Goal: Task Accomplishment & Management: Use online tool/utility

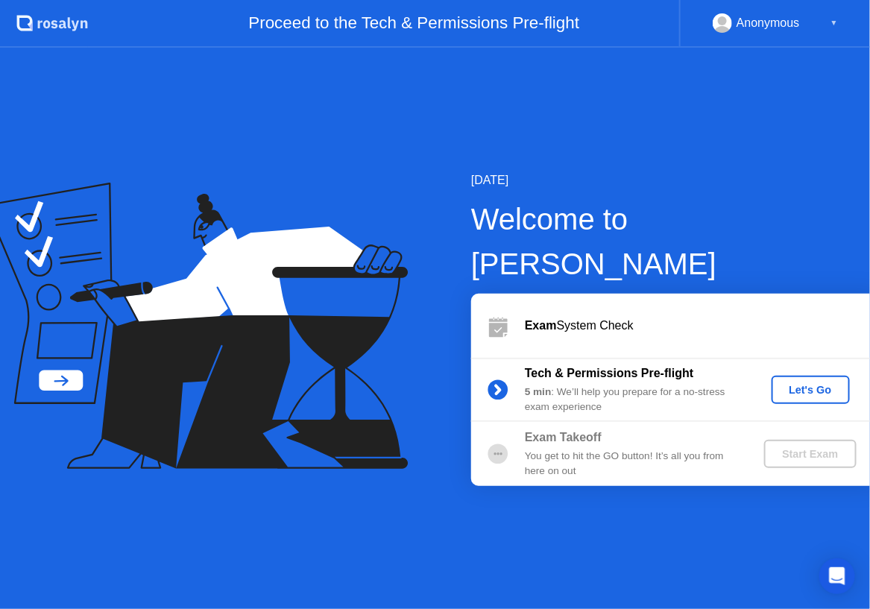
click at [796, 384] on div "Let's Go" at bounding box center [811, 390] width 66 height 12
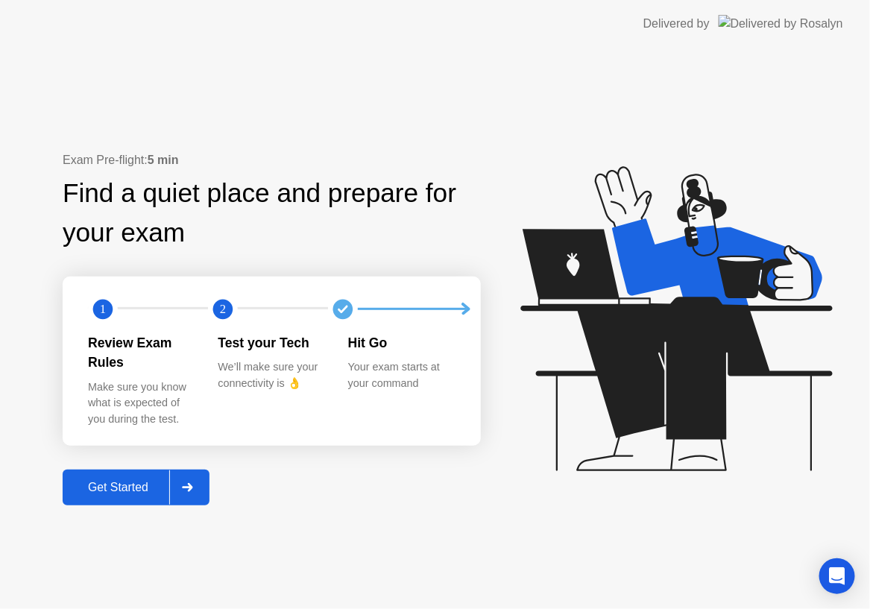
click at [112, 481] on div "Get Started" at bounding box center [118, 487] width 102 height 13
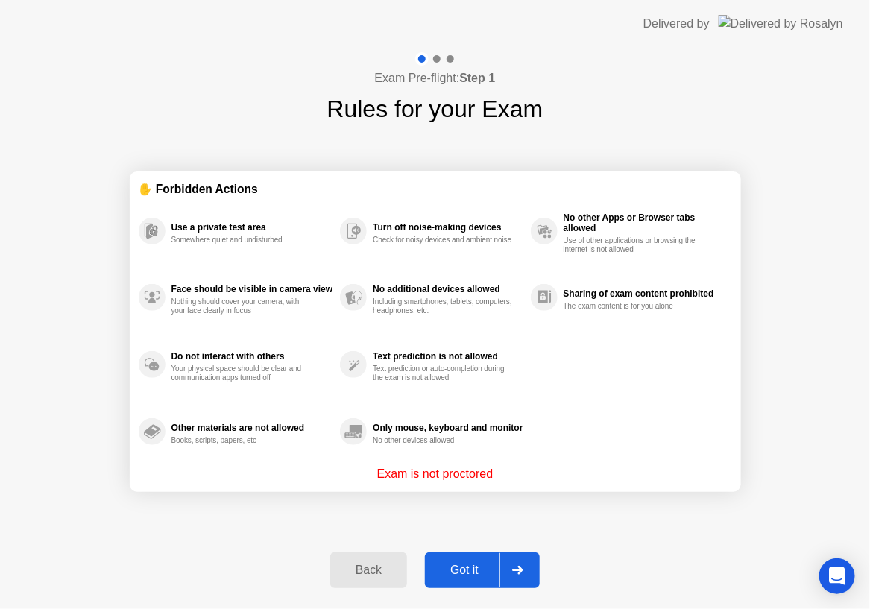
click at [467, 572] on div "Got it" at bounding box center [465, 570] width 70 height 13
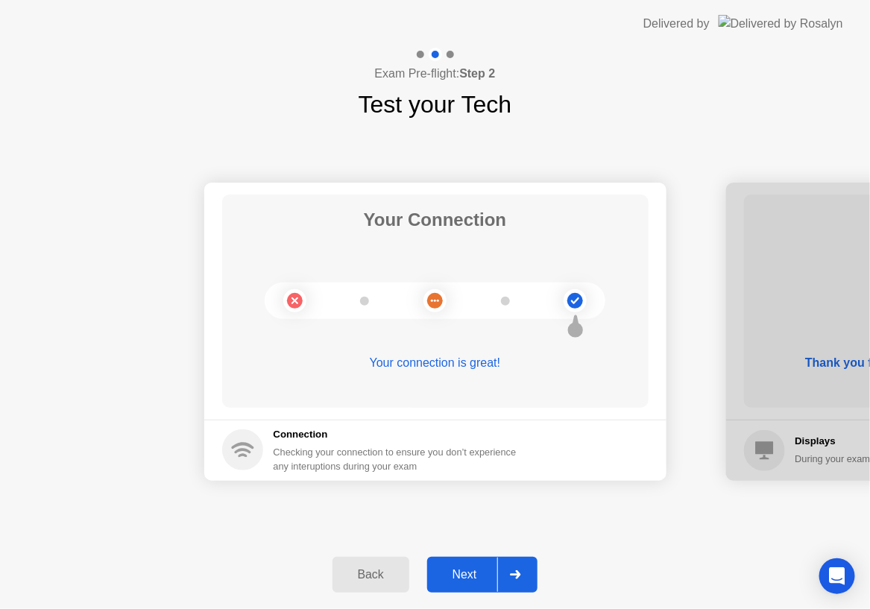
click at [467, 572] on div "Next" at bounding box center [465, 574] width 66 height 13
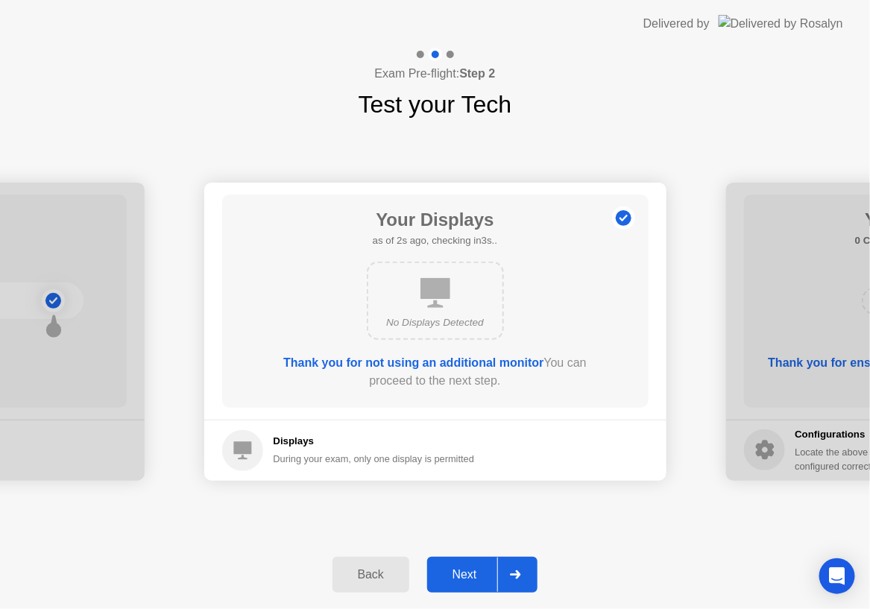
click at [467, 572] on div "Next" at bounding box center [465, 574] width 66 height 13
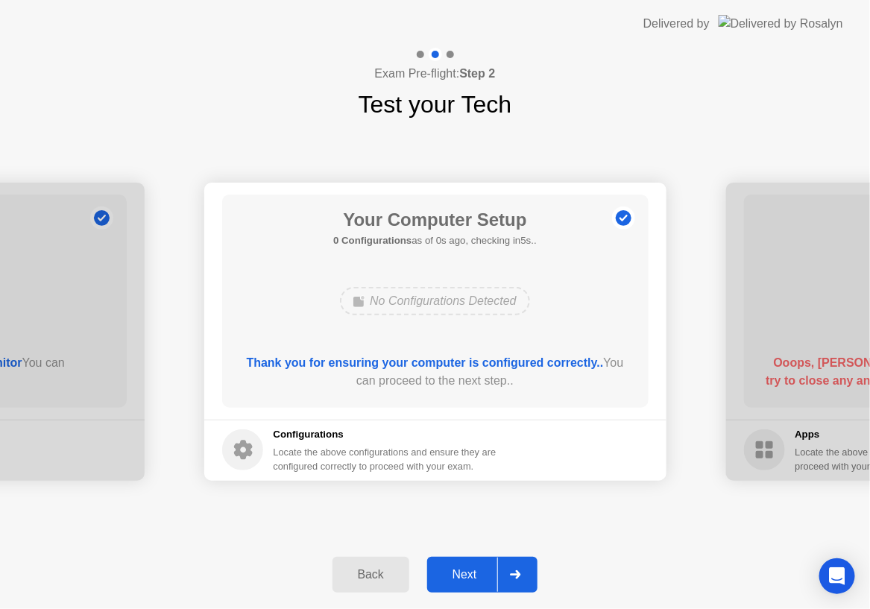
click at [467, 572] on div "Next" at bounding box center [465, 574] width 66 height 13
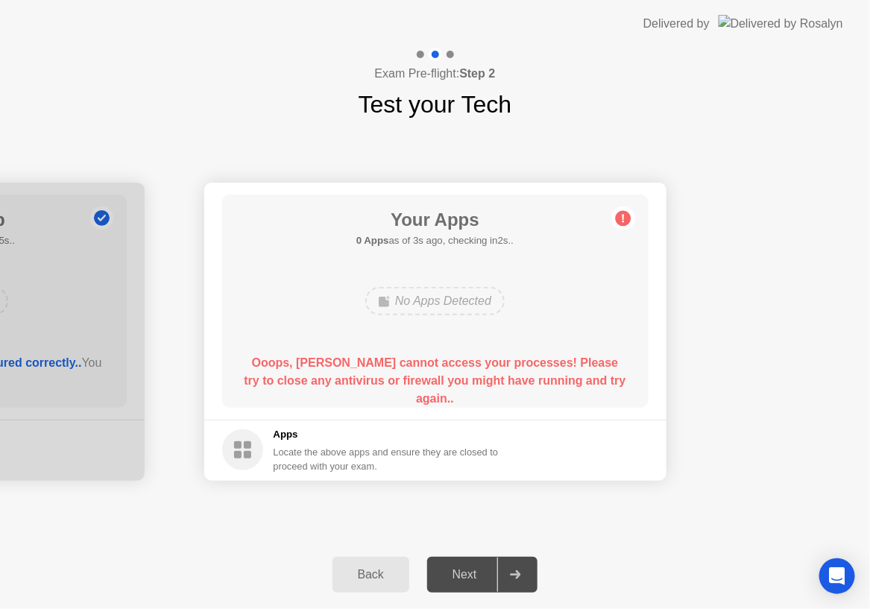
click at [531, 369] on div "Ooops, [PERSON_NAME] cannot access your processes! Please try to close any anti…" at bounding box center [435, 381] width 384 height 54
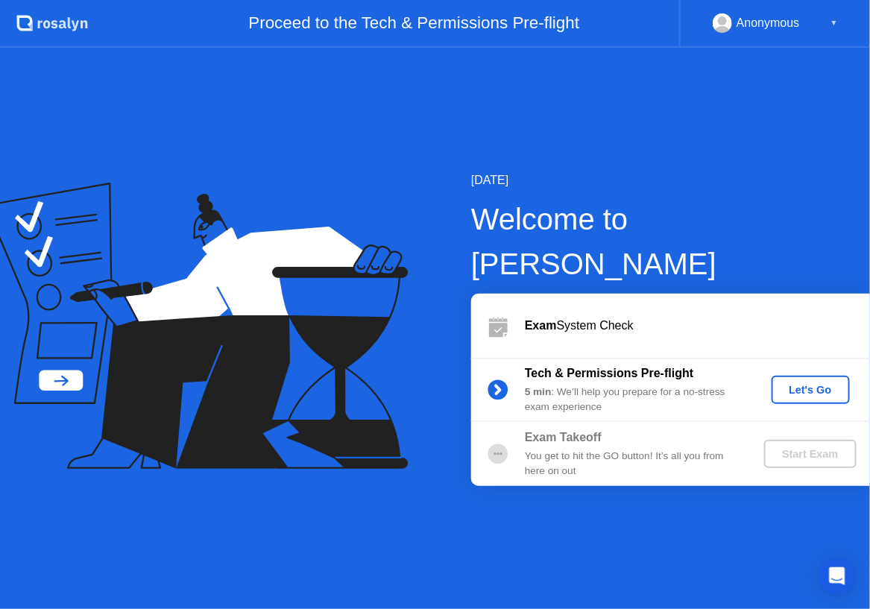
click at [798, 376] on button "Let's Go" at bounding box center [811, 390] width 78 height 28
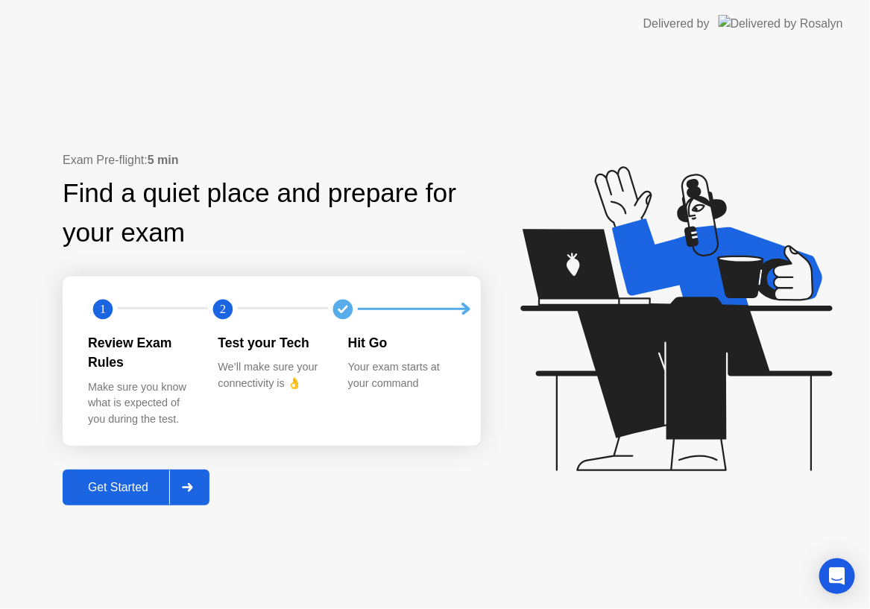
click at [133, 481] on div "Get Started" at bounding box center [118, 487] width 102 height 13
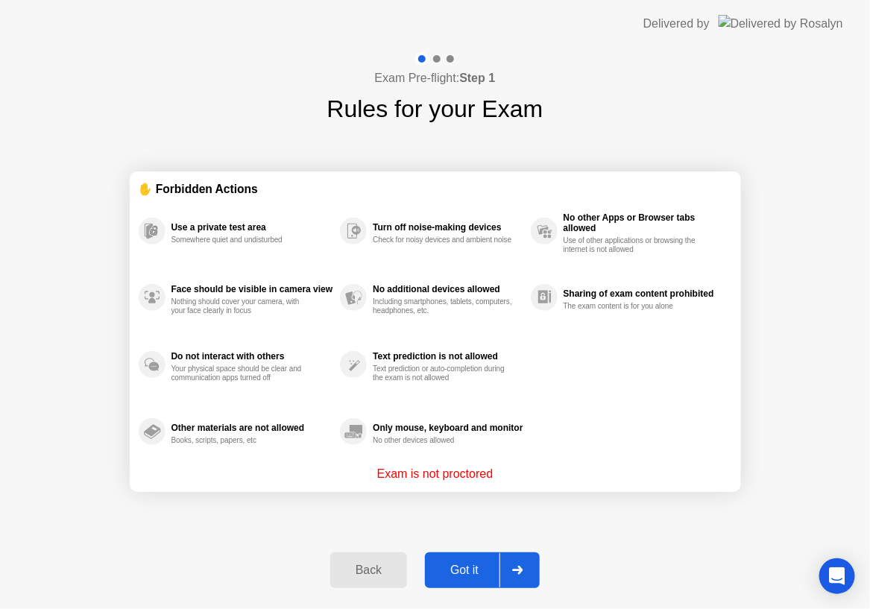
click at [456, 575] on div "Got it" at bounding box center [465, 570] width 70 height 13
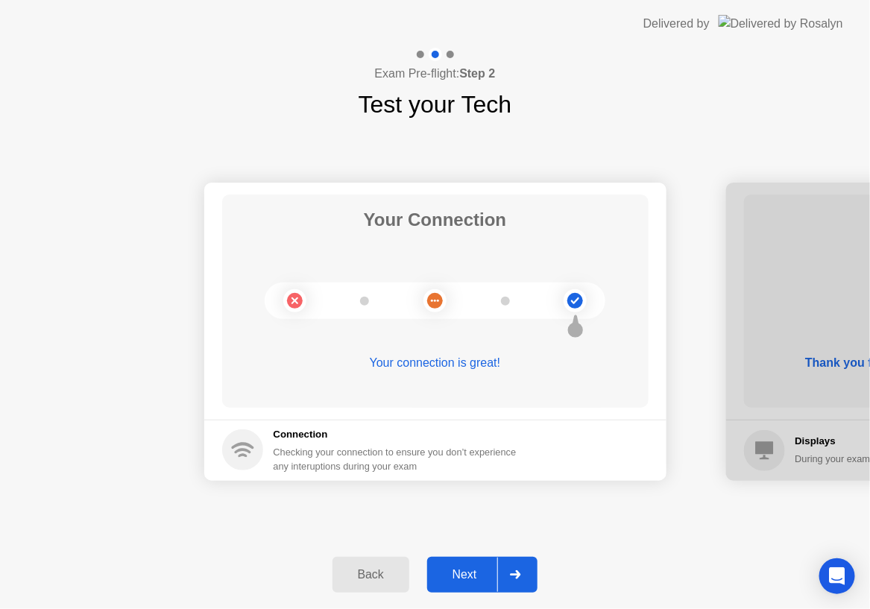
click at [456, 575] on div "Next" at bounding box center [465, 574] width 66 height 13
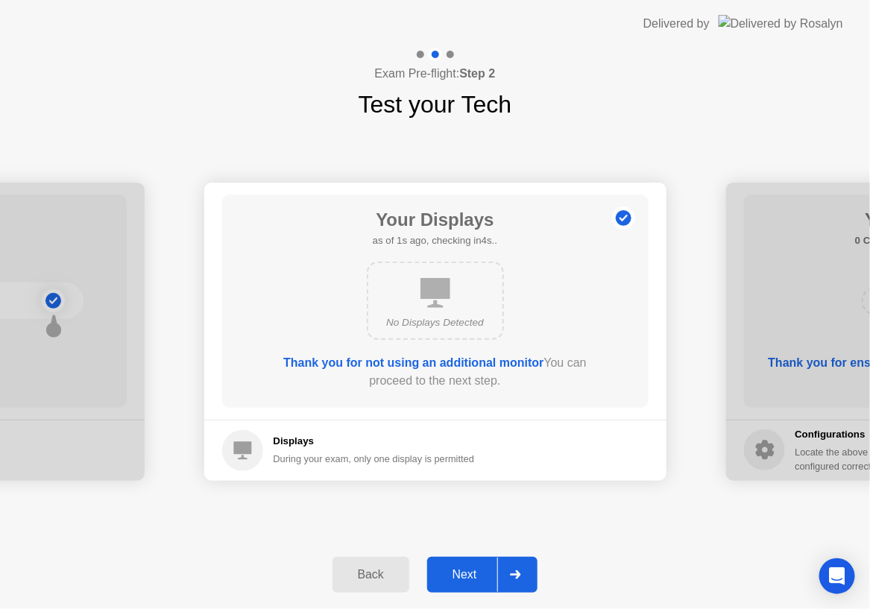
click at [456, 575] on div "Next" at bounding box center [465, 574] width 66 height 13
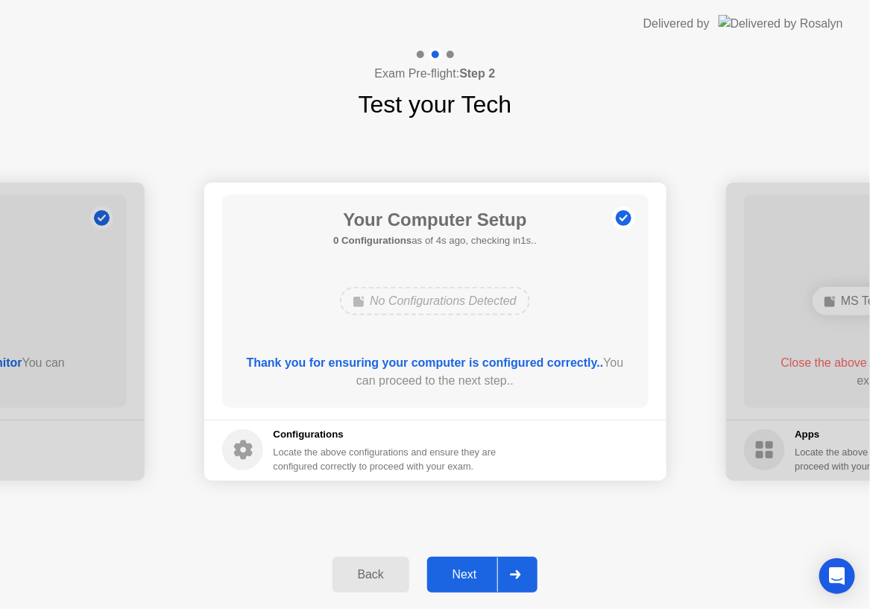
click at [474, 570] on div "Next" at bounding box center [465, 574] width 66 height 13
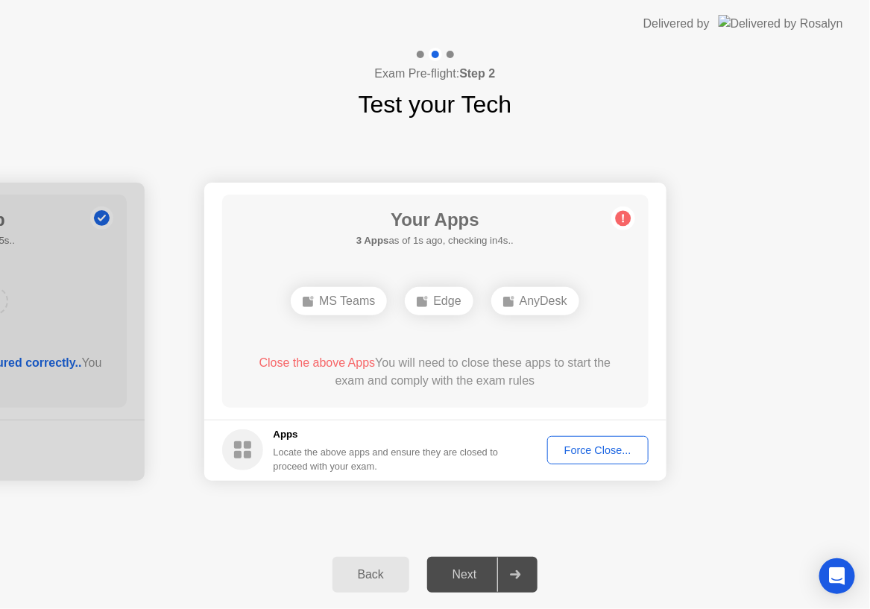
click at [580, 448] on div "Force Close..." at bounding box center [598, 451] width 91 height 12
click at [759, 609] on div at bounding box center [434, 609] width 868 height 0
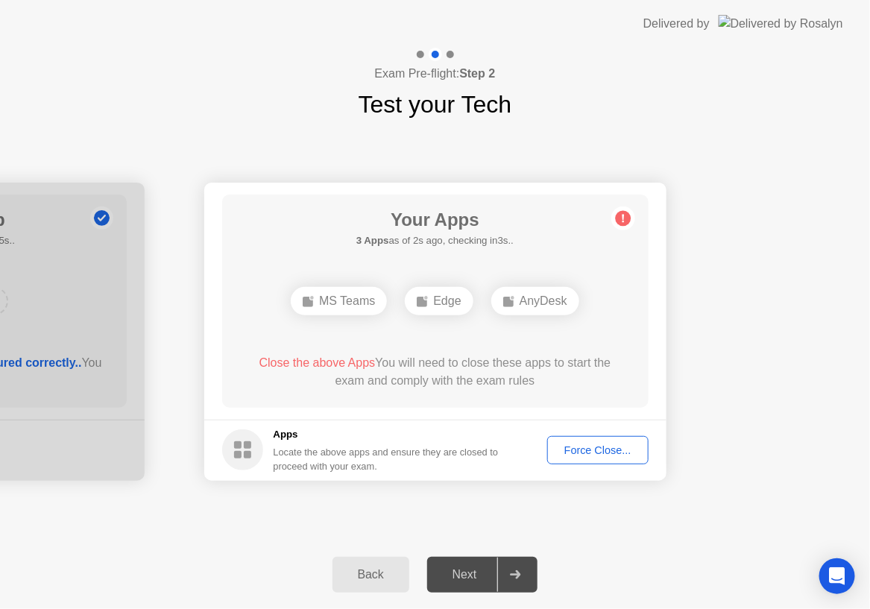
click at [588, 449] on div "Force Close..." at bounding box center [598, 451] width 91 height 12
click at [578, 448] on div "Force Close..." at bounding box center [598, 451] width 91 height 12
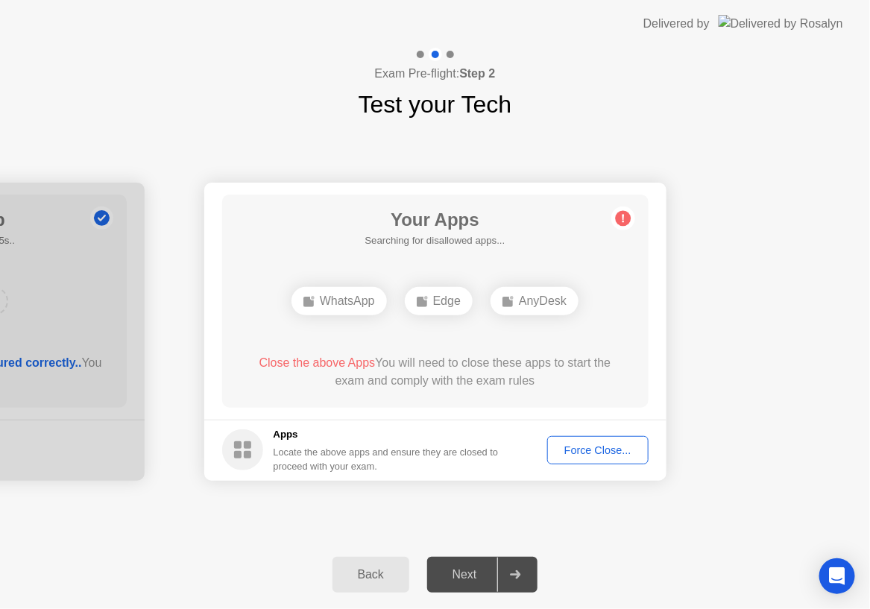
click at [598, 453] on div "Force Close..." at bounding box center [598, 451] width 91 height 12
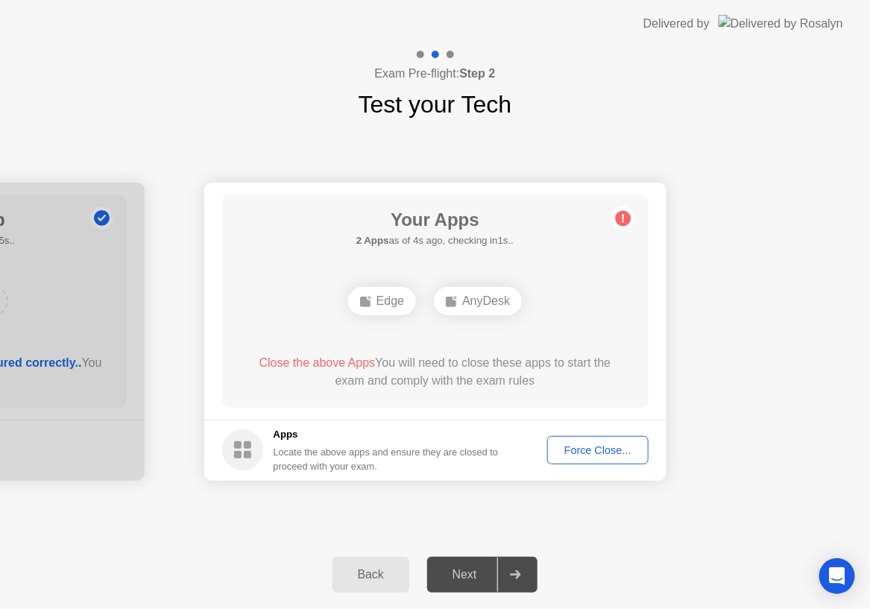
click at [588, 448] on div "Force Close..." at bounding box center [598, 451] width 91 height 12
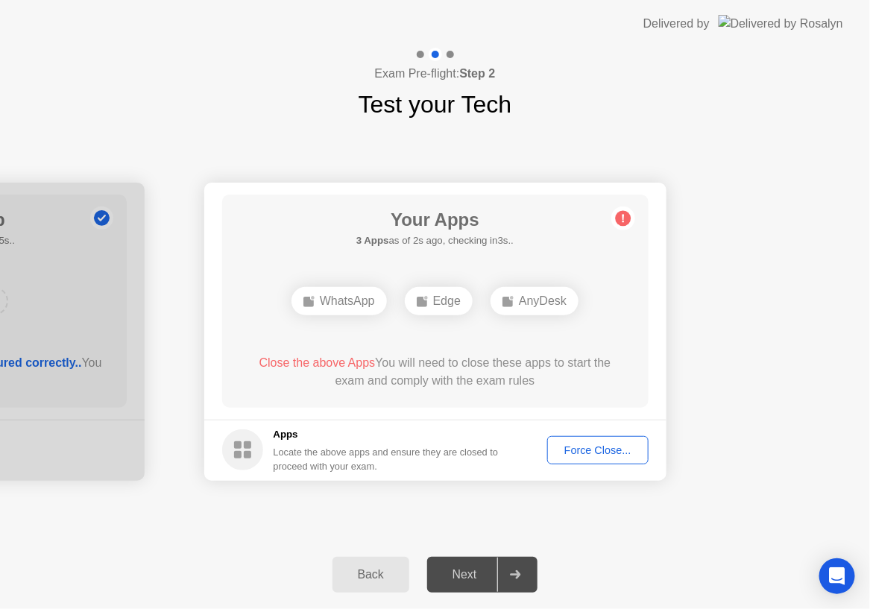
click at [594, 452] on div "Force Close..." at bounding box center [598, 451] width 91 height 12
click at [594, 451] on div "Force Close..." at bounding box center [598, 451] width 91 height 12
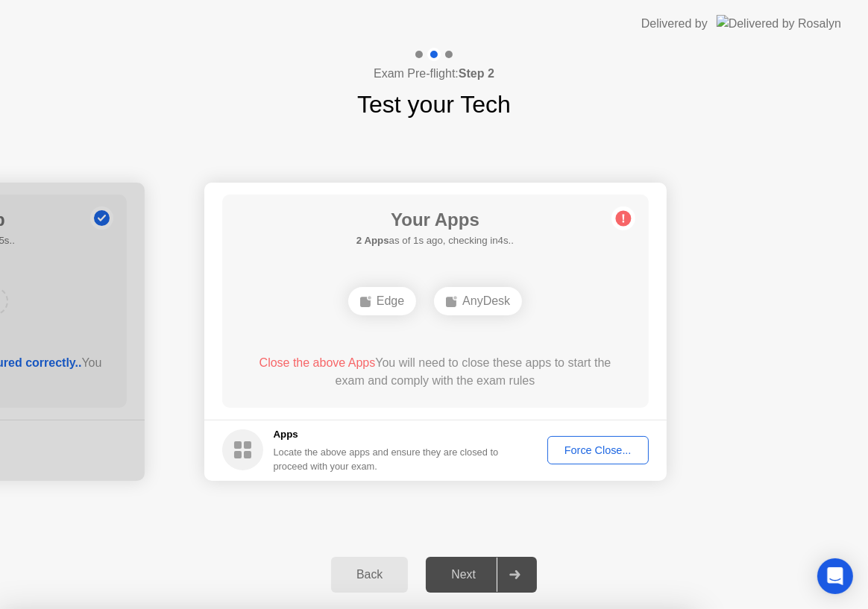
click at [589, 452] on div "Force Close..." at bounding box center [598, 451] width 91 height 12
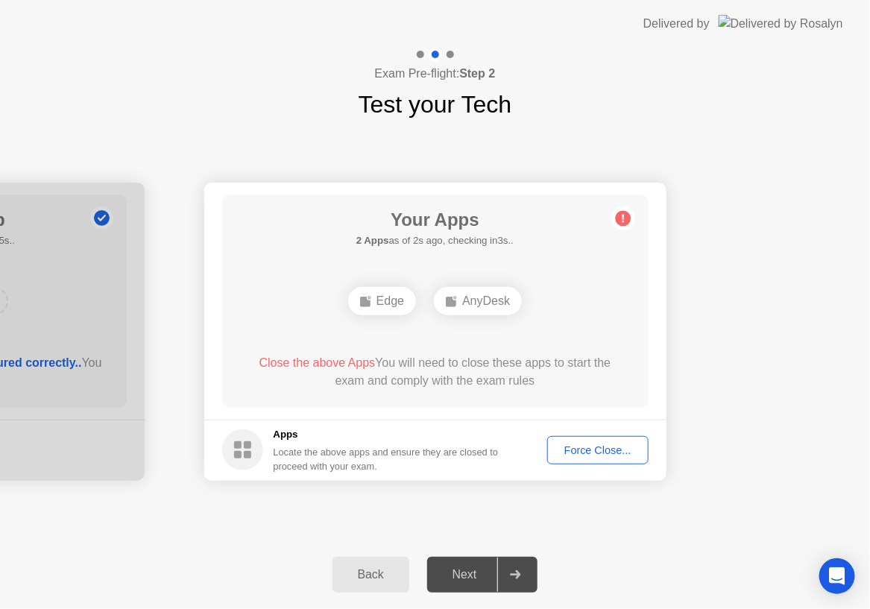
click at [590, 451] on div "Force Close..." at bounding box center [598, 451] width 91 height 12
click at [624, 449] on div "Force Close..." at bounding box center [598, 451] width 91 height 12
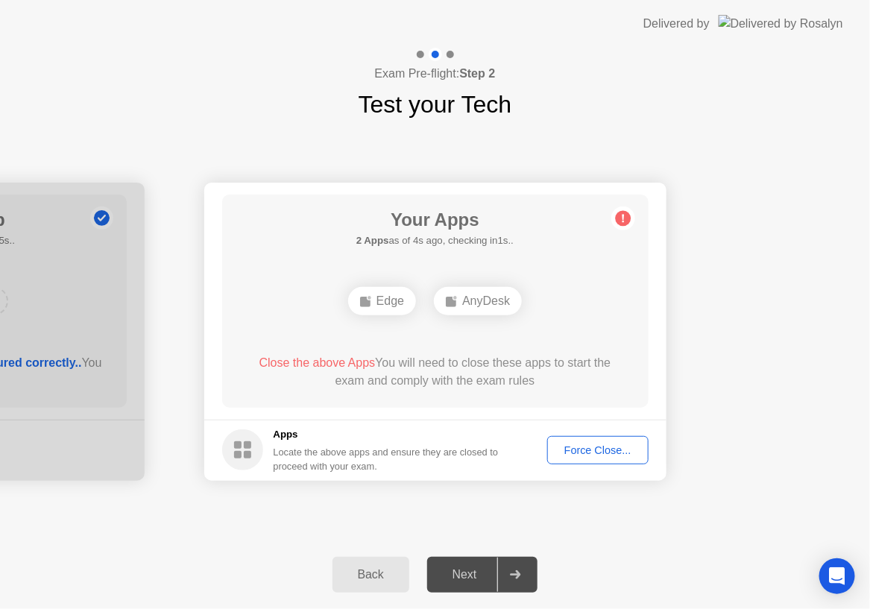
click at [594, 448] on div "Force Close..." at bounding box center [598, 451] width 91 height 12
click at [588, 456] on div "Force Close..." at bounding box center [598, 451] width 91 height 12
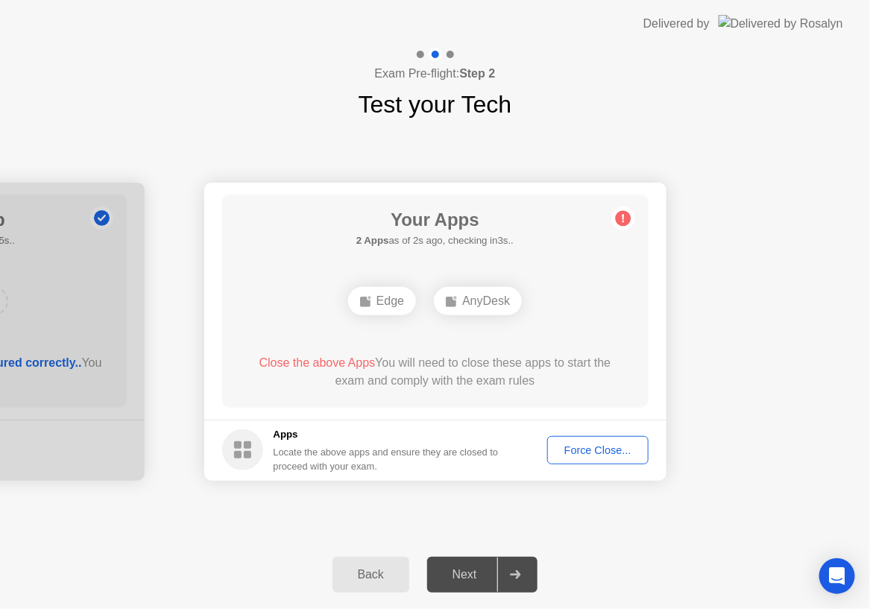
click at [374, 577] on div "Back" at bounding box center [371, 574] width 68 height 13
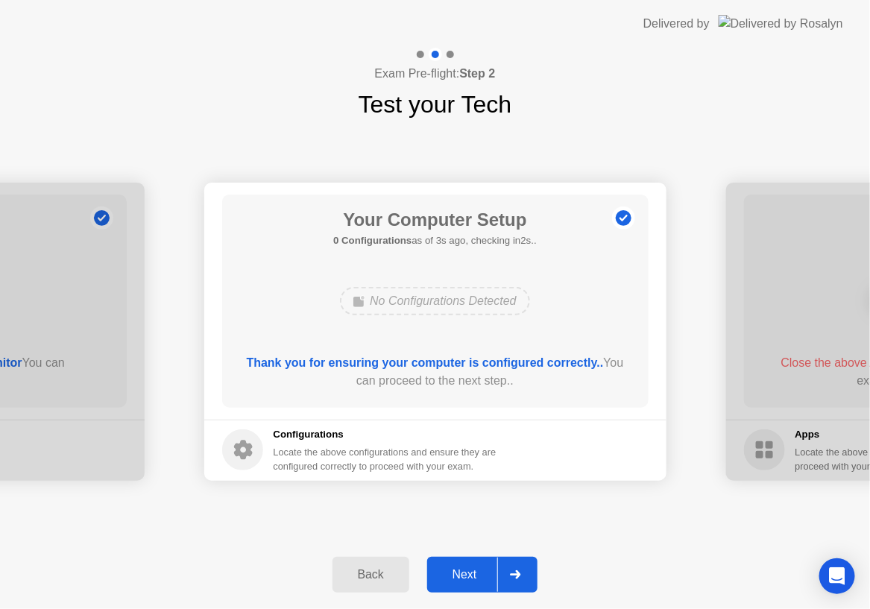
click at [455, 565] on button "Next" at bounding box center [482, 575] width 111 height 36
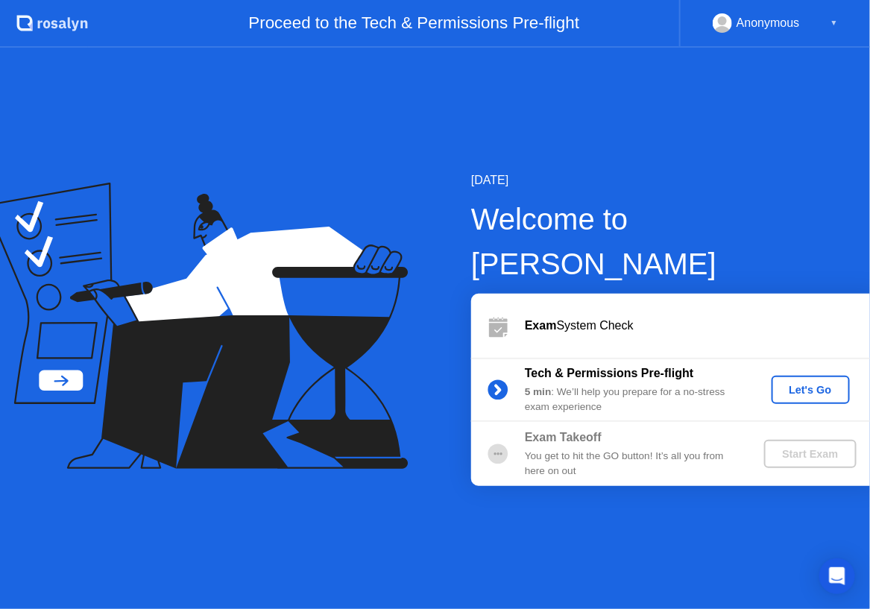
click at [804, 384] on div "Let's Go" at bounding box center [811, 390] width 66 height 12
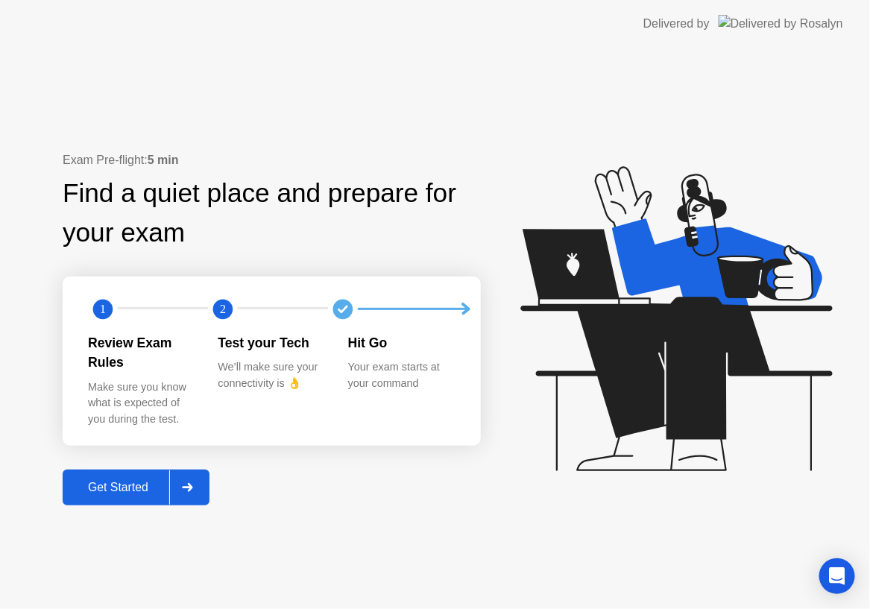
click at [137, 481] on div "Get Started" at bounding box center [118, 487] width 102 height 13
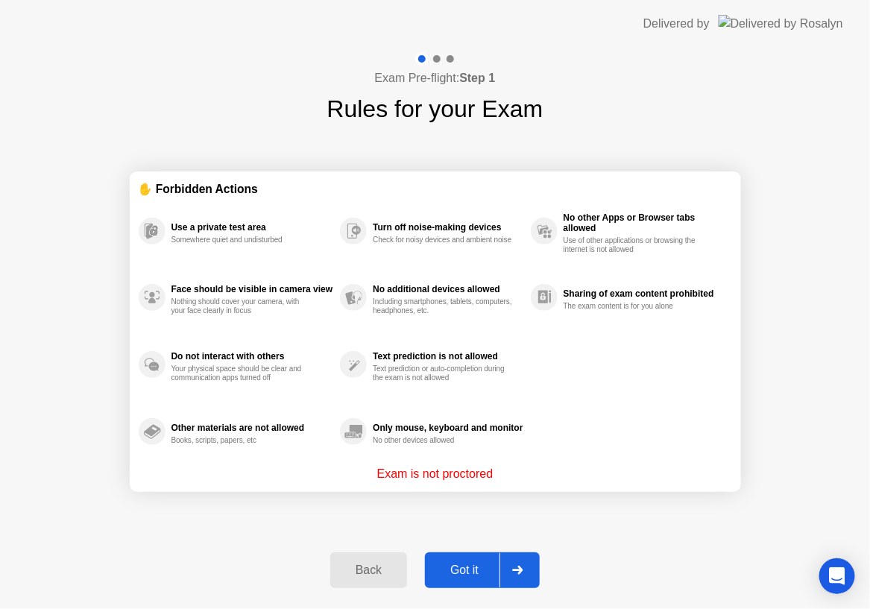
click at [466, 564] on div "Got it" at bounding box center [465, 570] width 70 height 13
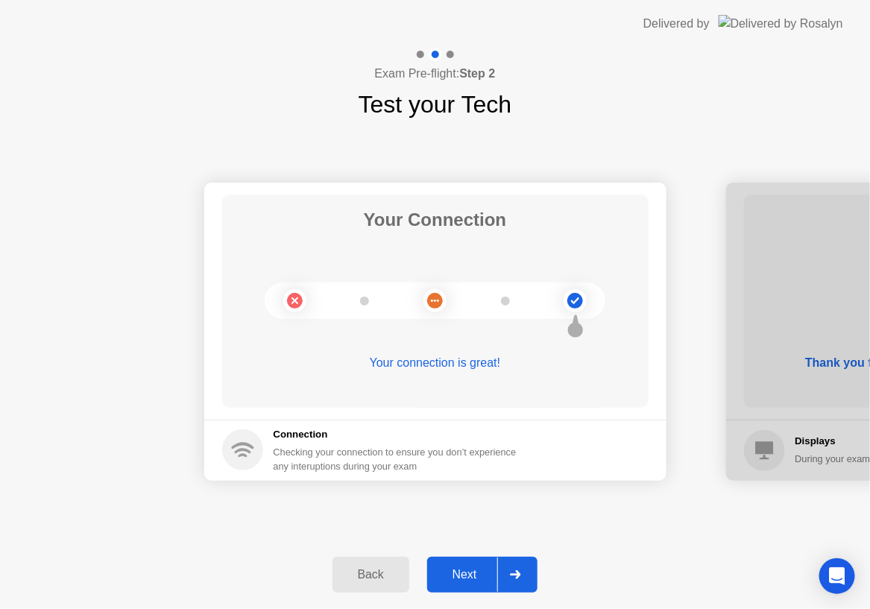
click at [474, 568] on div "Next" at bounding box center [465, 574] width 66 height 13
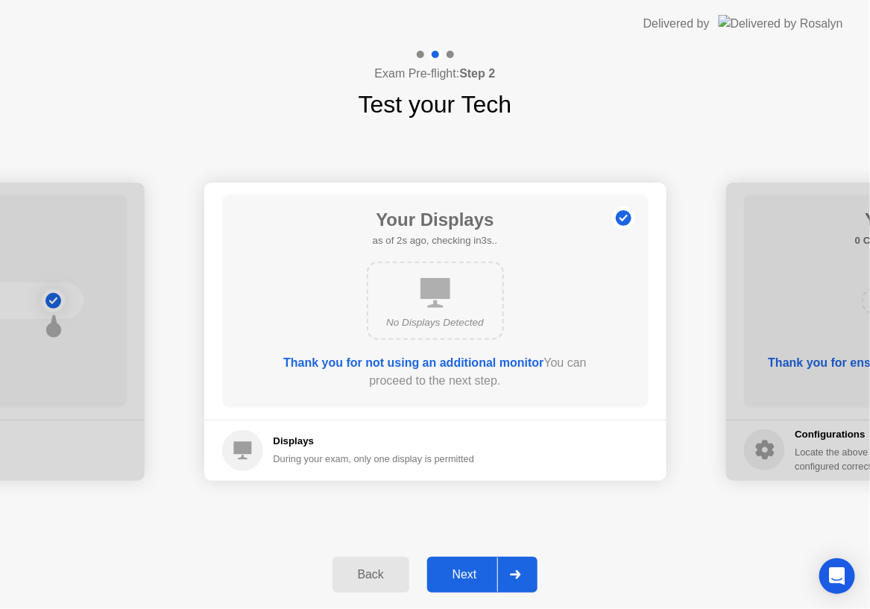
click at [480, 571] on div "Next" at bounding box center [465, 574] width 66 height 13
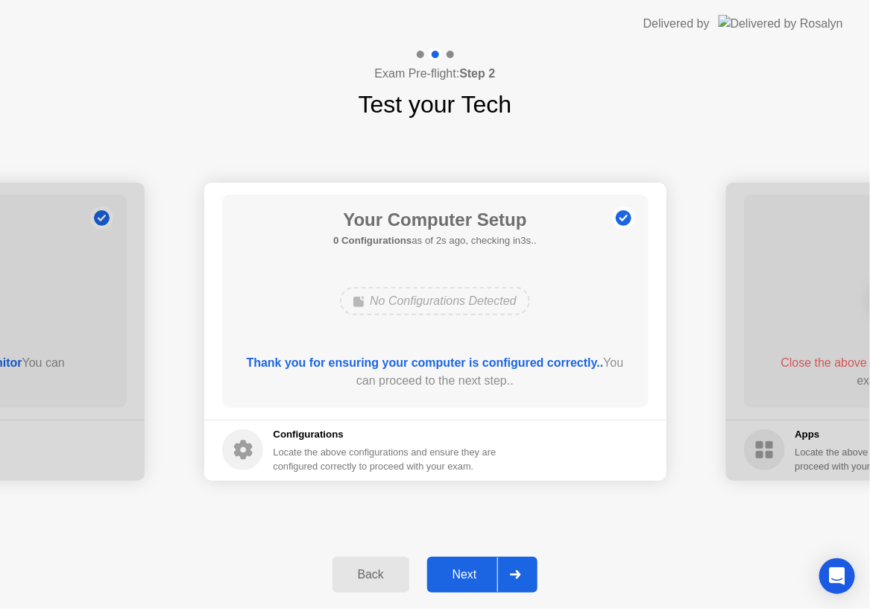
click at [486, 574] on div "Next" at bounding box center [465, 574] width 66 height 13
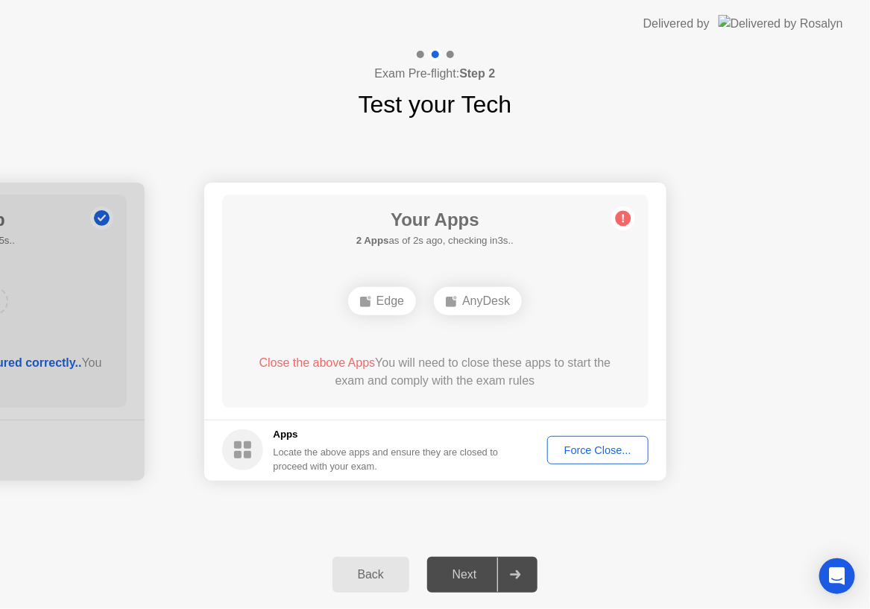
click at [615, 446] on div "Force Close..." at bounding box center [598, 451] width 91 height 12
click at [578, 447] on div "Force Close..." at bounding box center [598, 451] width 91 height 12
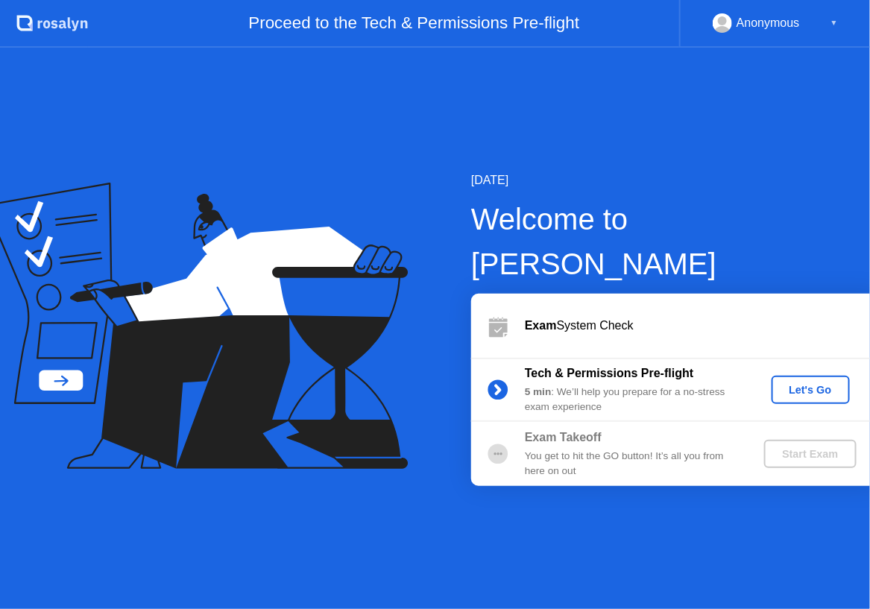
click at [823, 376] on button "Let's Go" at bounding box center [811, 390] width 78 height 28
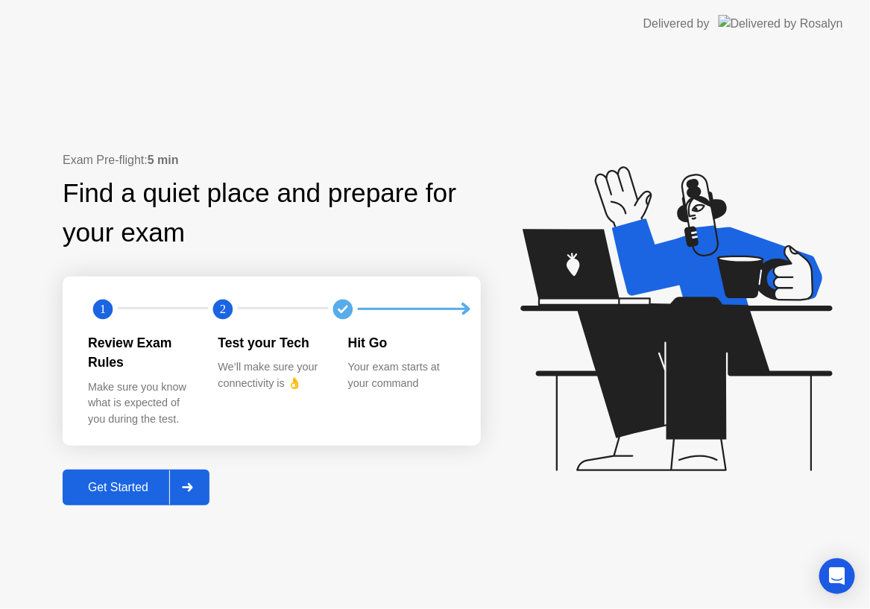
click at [128, 488] on button "Get Started" at bounding box center [136, 488] width 147 height 36
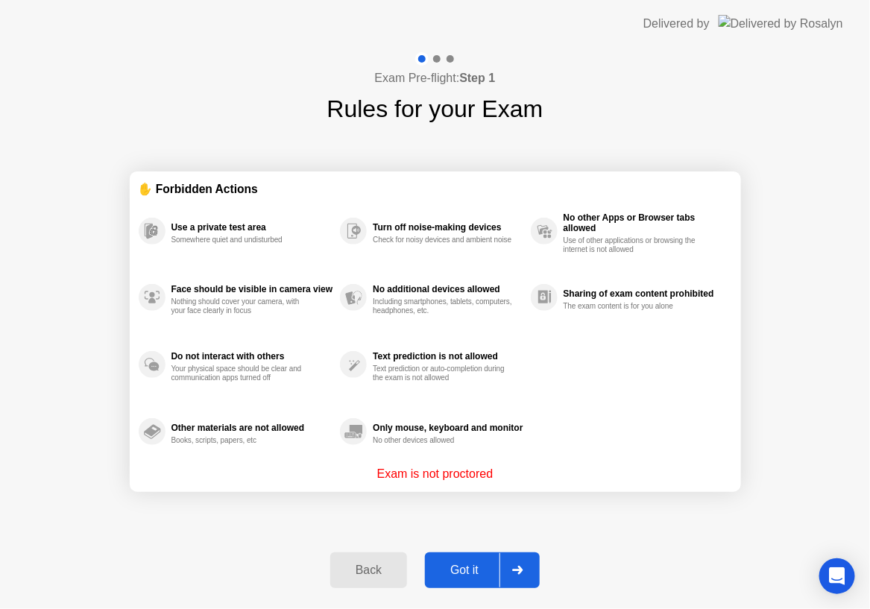
click at [470, 567] on div "Got it" at bounding box center [465, 570] width 70 height 13
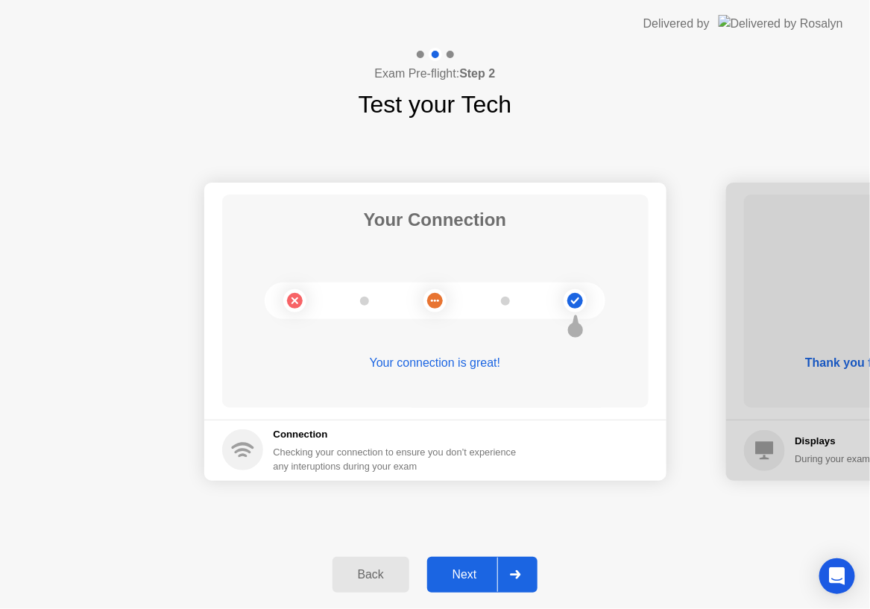
click at [461, 573] on div "Next" at bounding box center [465, 574] width 66 height 13
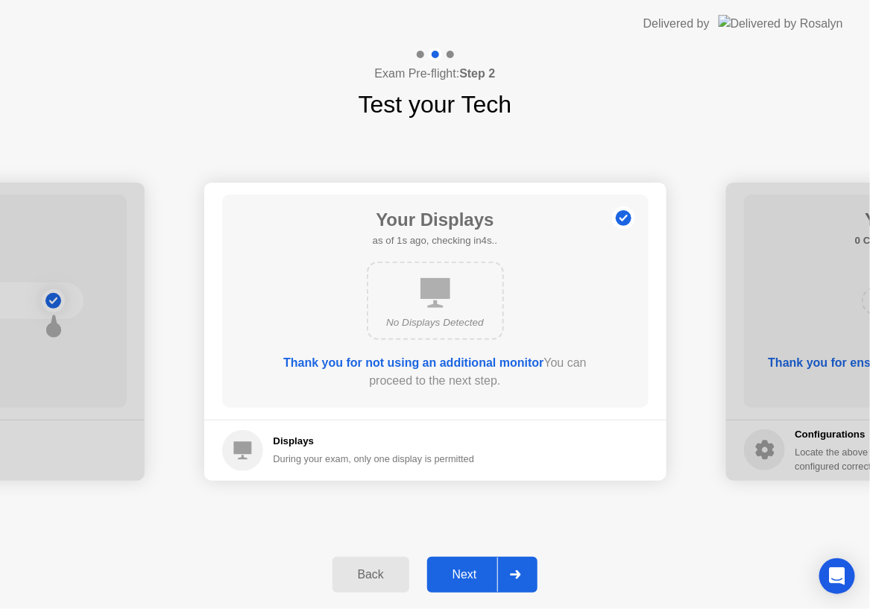
click at [461, 573] on div "Next" at bounding box center [465, 574] width 66 height 13
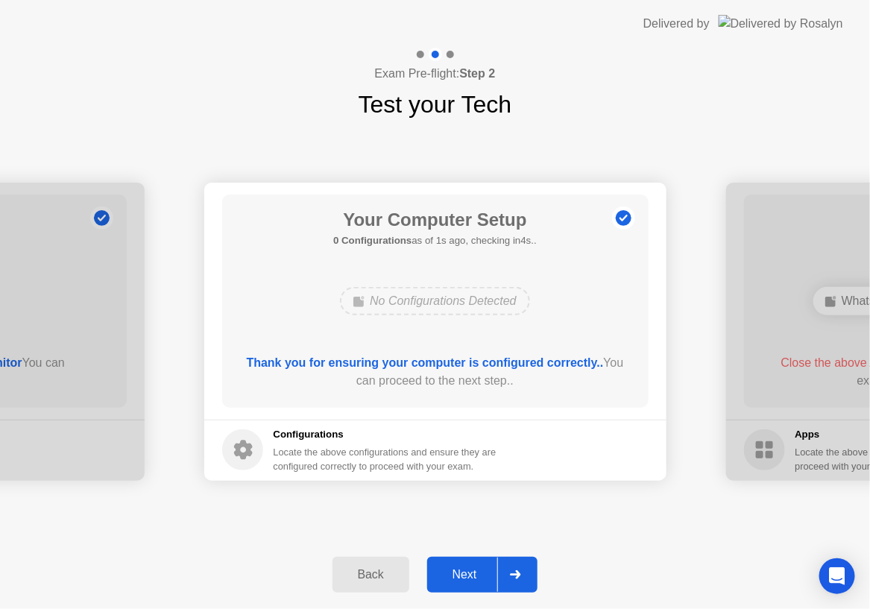
click at [461, 573] on div "Next" at bounding box center [465, 574] width 66 height 13
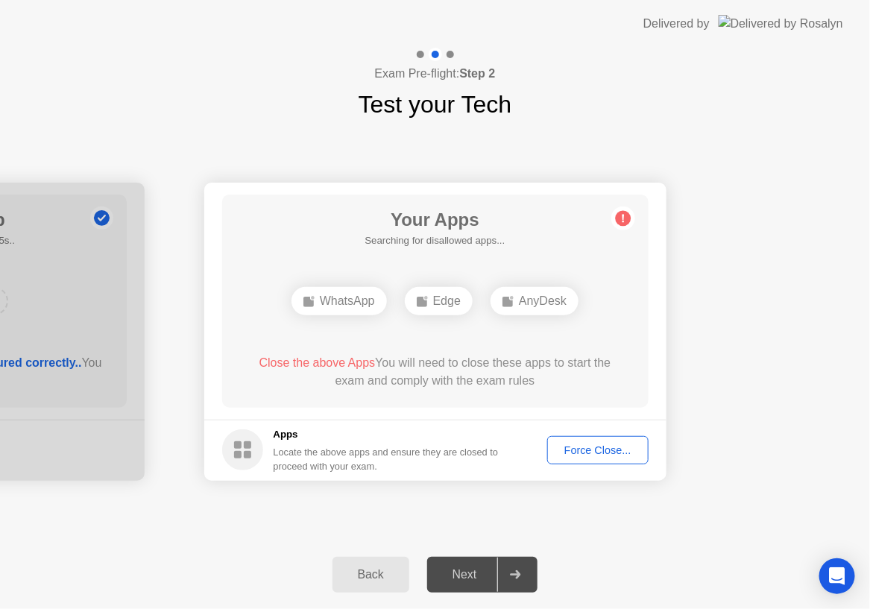
click at [605, 445] on div "Force Close..." at bounding box center [598, 451] width 91 height 12
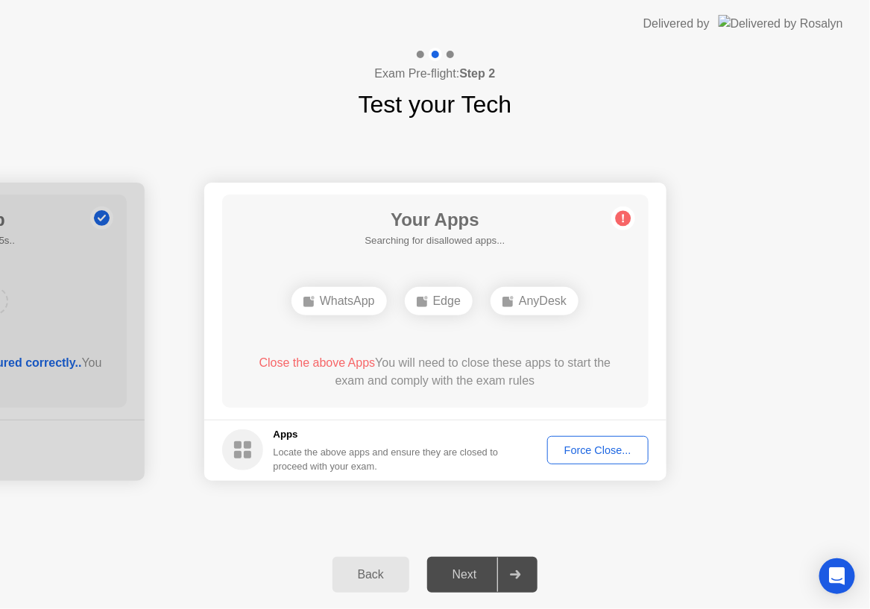
click at [578, 451] on div "Force Close..." at bounding box center [598, 451] width 91 height 12
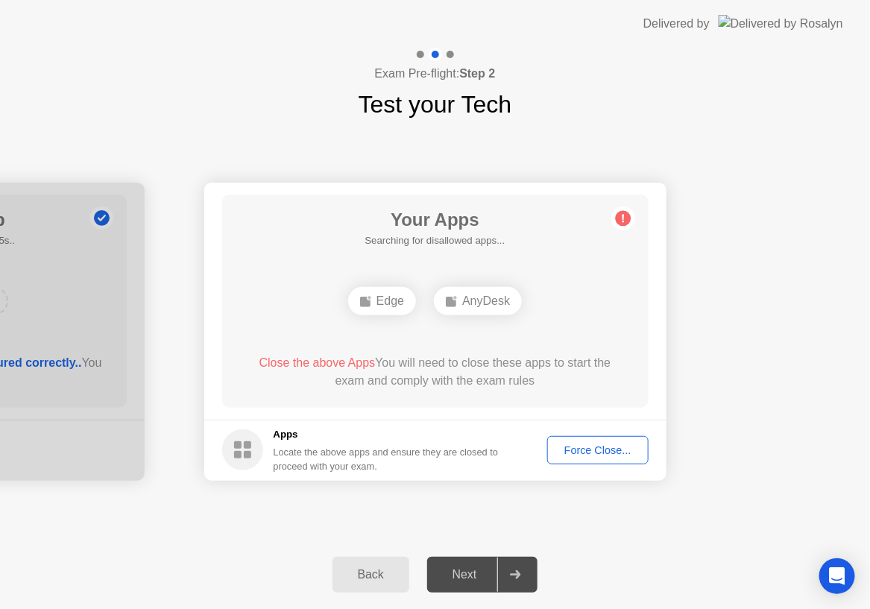
click at [618, 448] on div "Force Close..." at bounding box center [598, 451] width 91 height 12
